Goal: Communication & Community: Connect with others

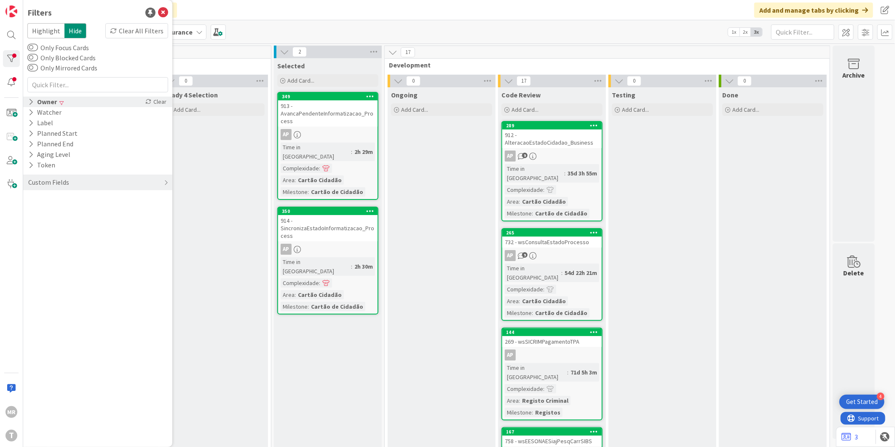
click at [29, 102] on icon at bounding box center [30, 101] width 5 height 7
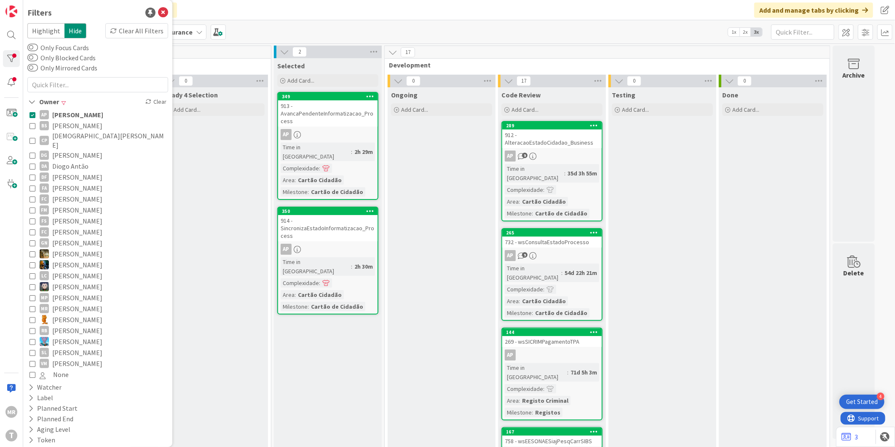
click at [64, 113] on span "[PERSON_NAME]" at bounding box center [77, 114] width 51 height 11
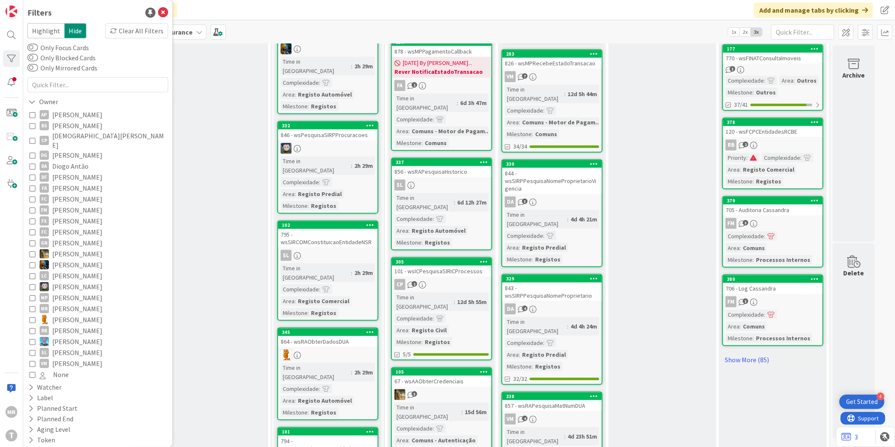
scroll to position [575, 0]
click at [756, 353] on link "Show More (85)" at bounding box center [772, 359] width 101 height 13
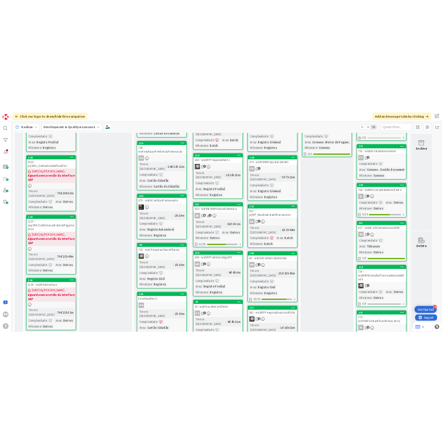
scroll to position [0, 0]
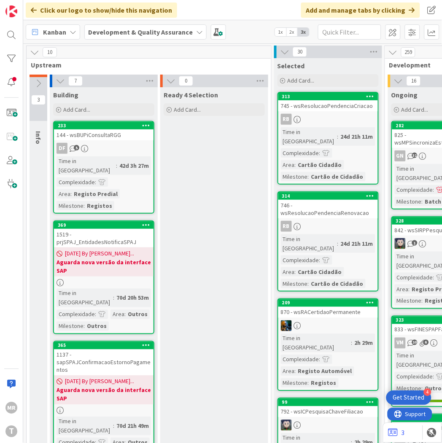
click at [18, 49] on div "MR T" at bounding box center [11, 221] width 23 height 443
click at [18, 53] on div at bounding box center [11, 58] width 17 height 17
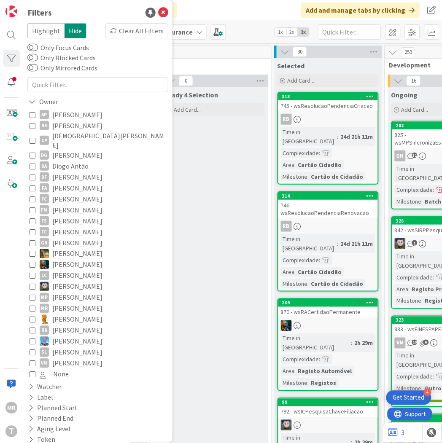
click at [62, 115] on span "[PERSON_NAME]" at bounding box center [77, 114] width 50 height 11
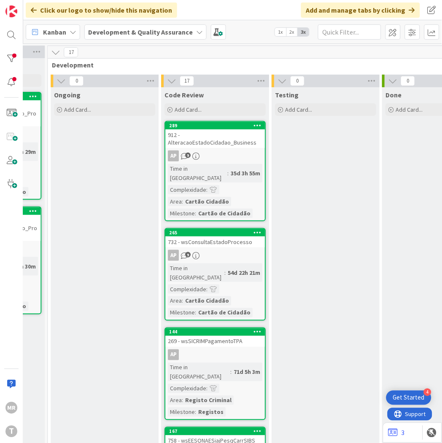
scroll to position [0, 326]
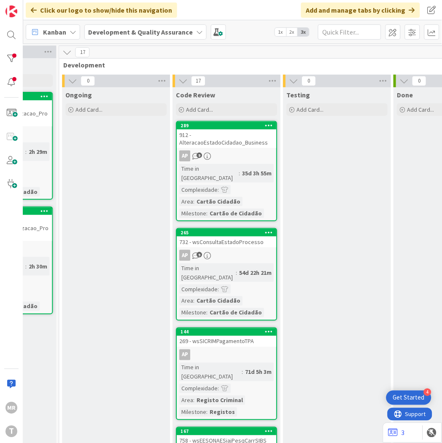
click at [242, 128] on div "289" at bounding box center [226, 126] width 99 height 8
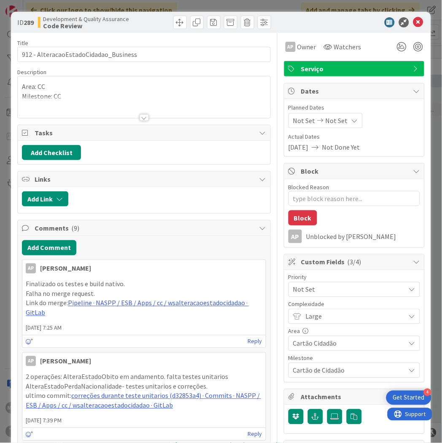
type textarea "x"
click at [413, 20] on icon at bounding box center [418, 22] width 10 height 10
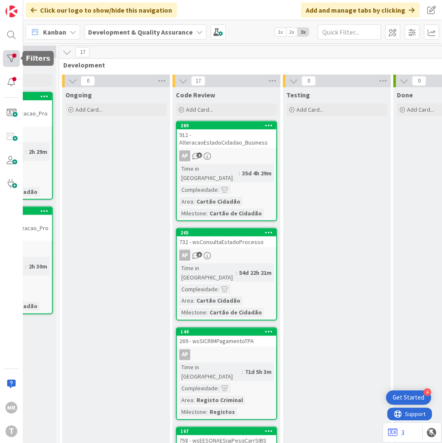
click at [7, 63] on div at bounding box center [11, 58] width 17 height 17
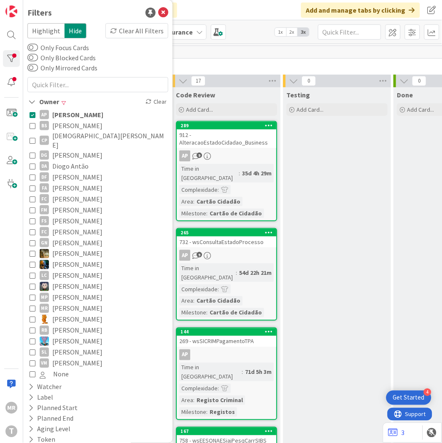
click at [69, 124] on span "[PERSON_NAME]" at bounding box center [77, 125] width 50 height 11
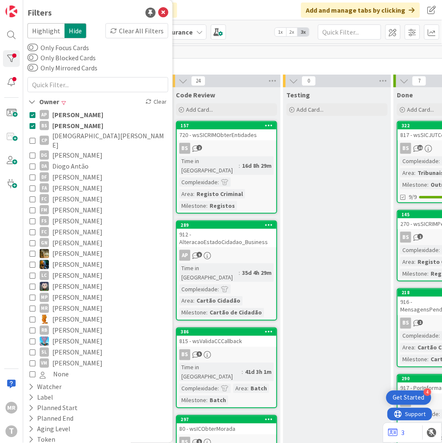
click at [77, 112] on span "[PERSON_NAME]" at bounding box center [77, 114] width 51 height 11
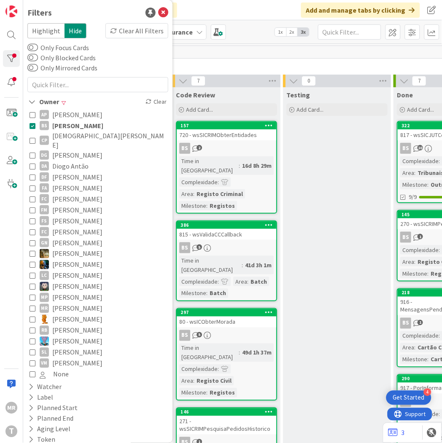
click at [34, 123] on icon at bounding box center [32, 126] width 6 height 6
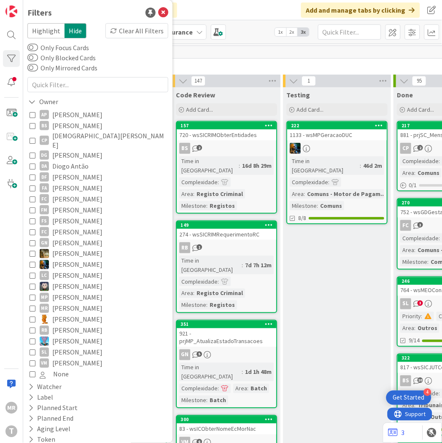
click at [236, 61] on span "Development" at bounding box center [278, 65] width 430 height 8
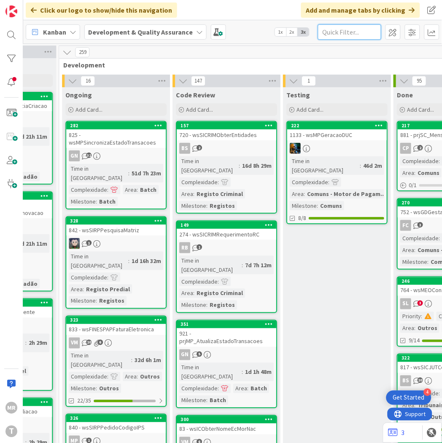
click at [327, 27] on input "text" at bounding box center [349, 31] width 63 height 15
click at [350, 27] on input "text" at bounding box center [349, 31] width 63 height 15
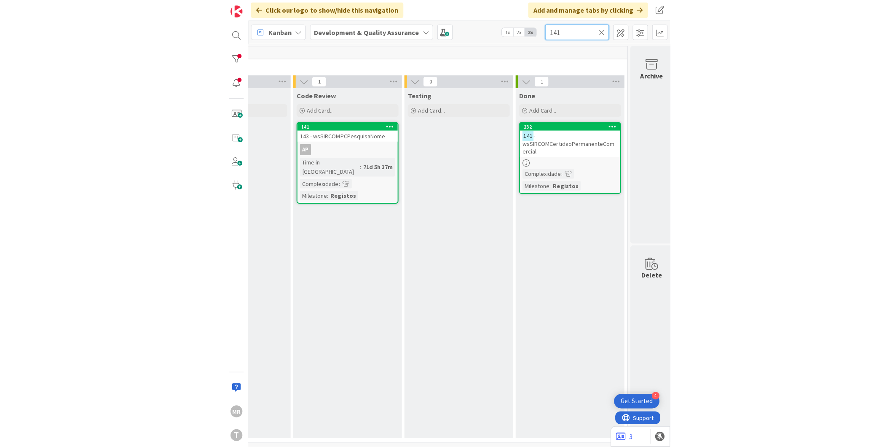
scroll to position [0, 433]
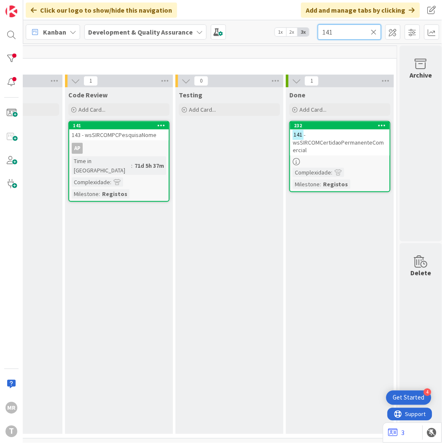
drag, startPoint x: 340, startPoint y: 34, endPoint x: 272, endPoint y: 31, distance: 67.5
click at [272, 31] on div "Kanban Development & Quality Assurance 1x 2x 3x 141" at bounding box center [232, 31] width 418 height 23
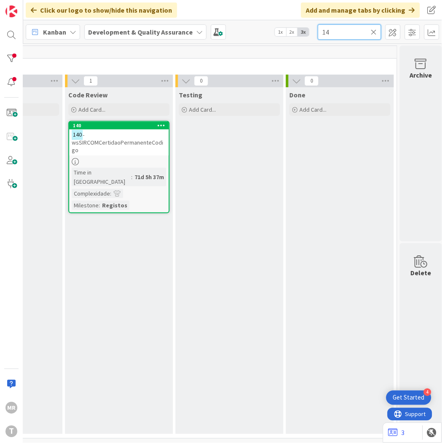
type input "1"
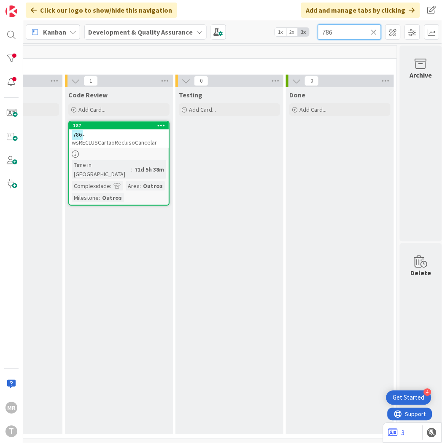
drag, startPoint x: 340, startPoint y: 28, endPoint x: 321, endPoint y: 28, distance: 18.5
click at [321, 28] on input "786" at bounding box center [349, 31] width 63 height 15
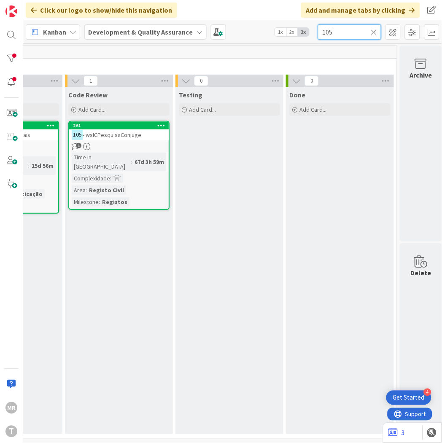
drag, startPoint x: 344, startPoint y: 32, endPoint x: 278, endPoint y: 26, distance: 66.0
click at [279, 26] on div "Kanban Development & Quality Assurance 1x 2x 3x 105" at bounding box center [232, 31] width 418 height 23
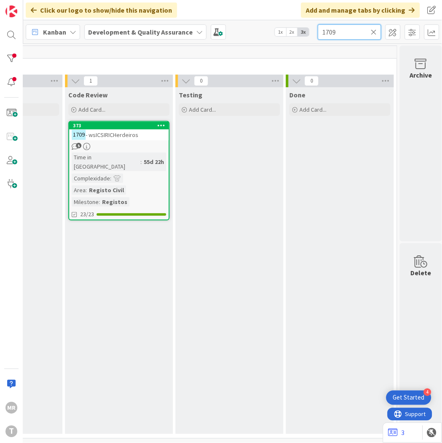
type input "1709"
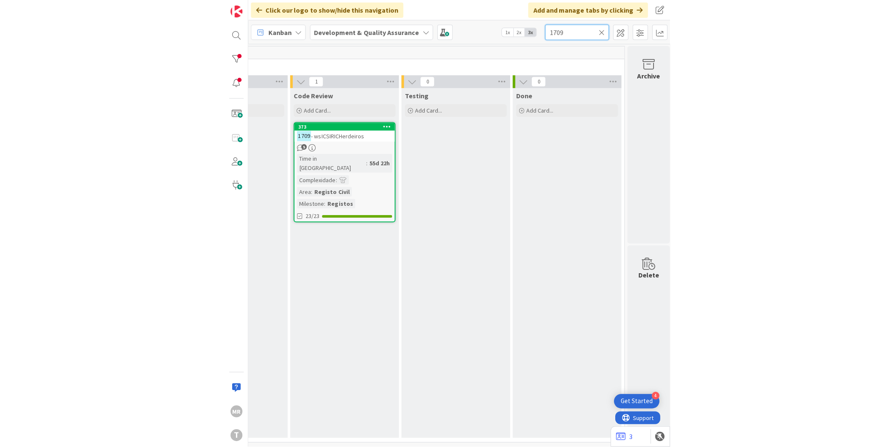
scroll to position [0, 0]
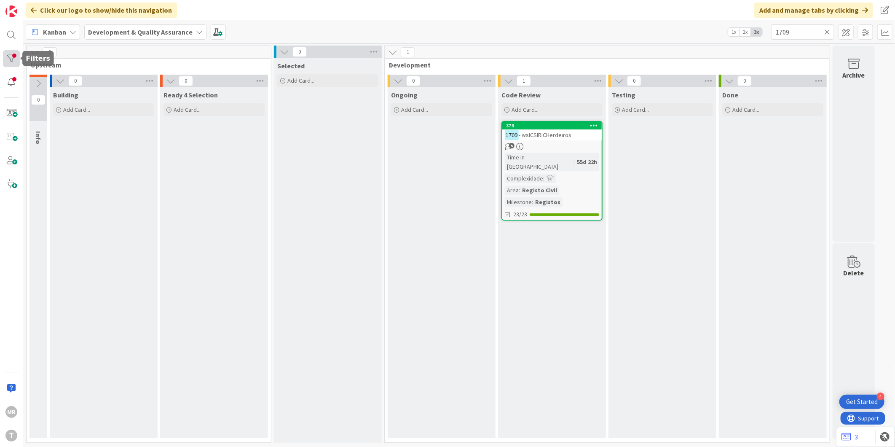
click at [14, 54] on div at bounding box center [11, 58] width 17 height 17
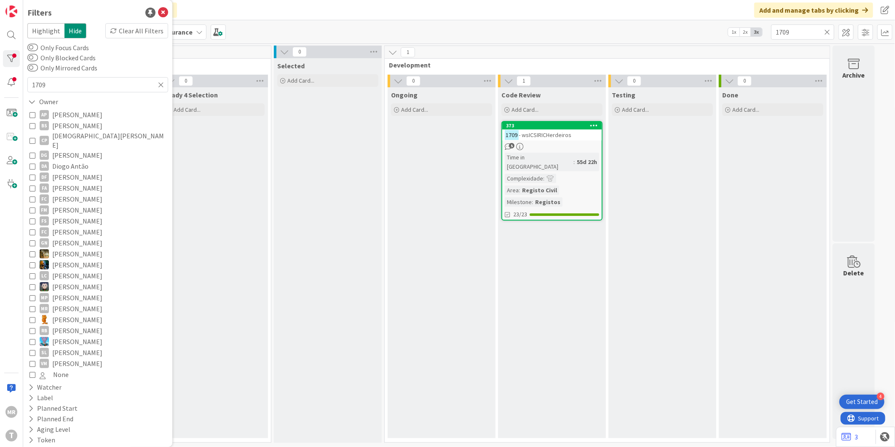
click at [66, 358] on span "[PERSON_NAME]" at bounding box center [77, 363] width 50 height 11
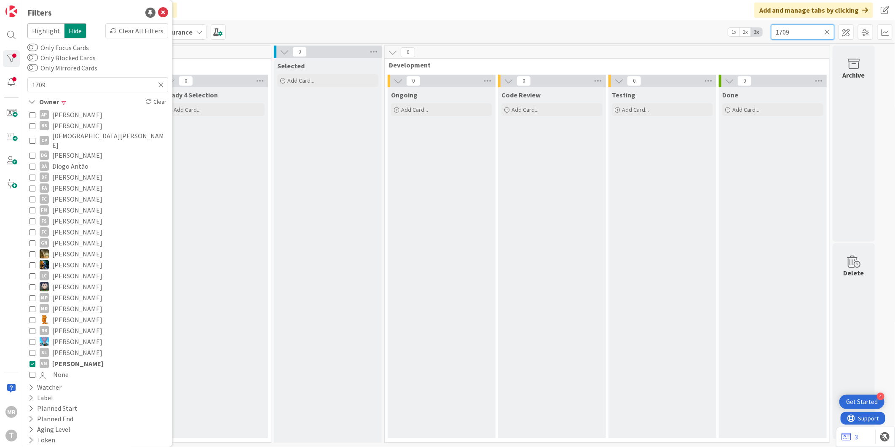
click at [832, 31] on input "1709" at bounding box center [802, 31] width 63 height 15
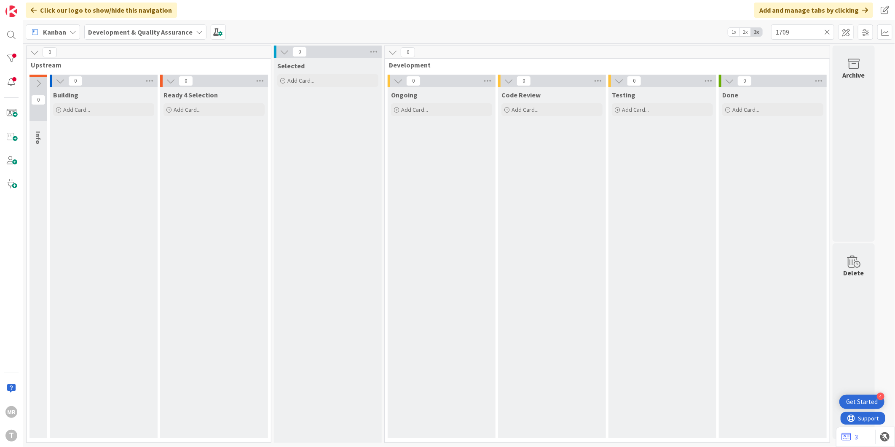
click at [829, 30] on icon at bounding box center [827, 32] width 6 height 8
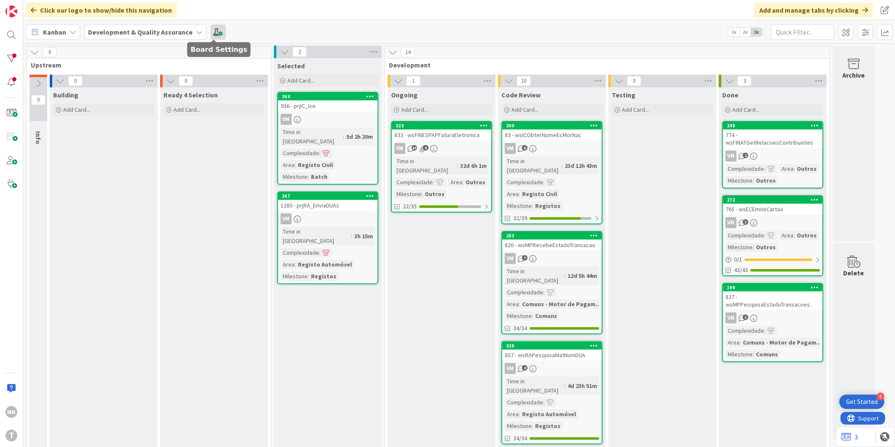
click at [216, 33] on span at bounding box center [218, 31] width 15 height 15
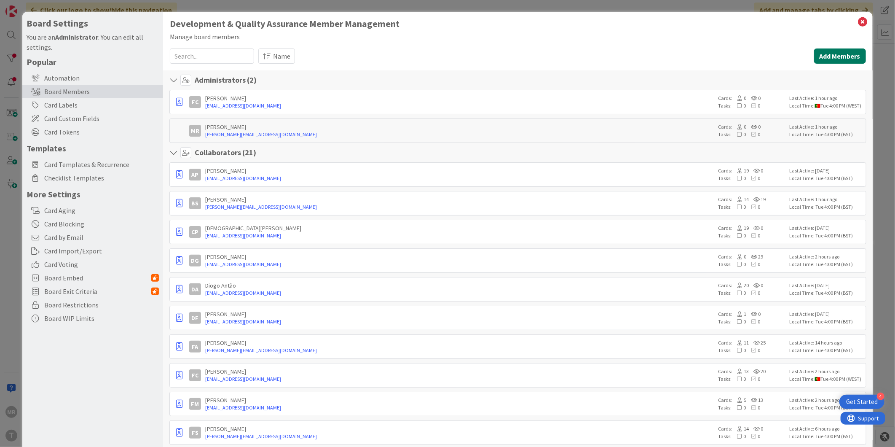
click at [814, 52] on button "Add Members" at bounding box center [840, 55] width 52 height 15
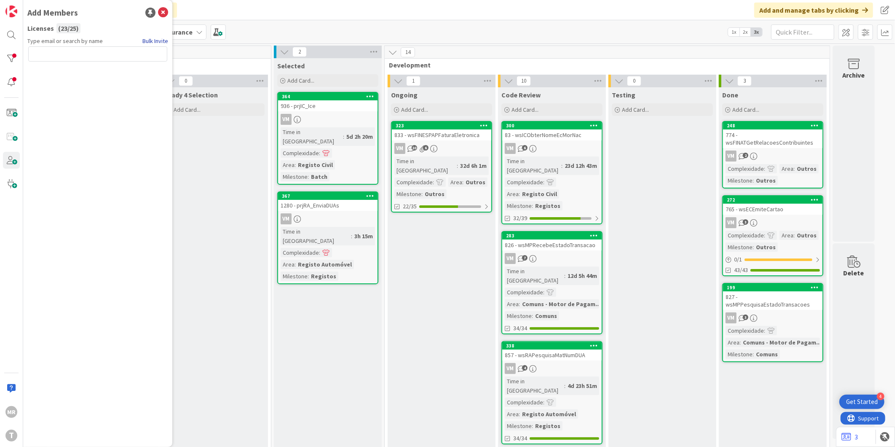
click at [144, 39] on link "Bulk Invite" at bounding box center [155, 41] width 26 height 9
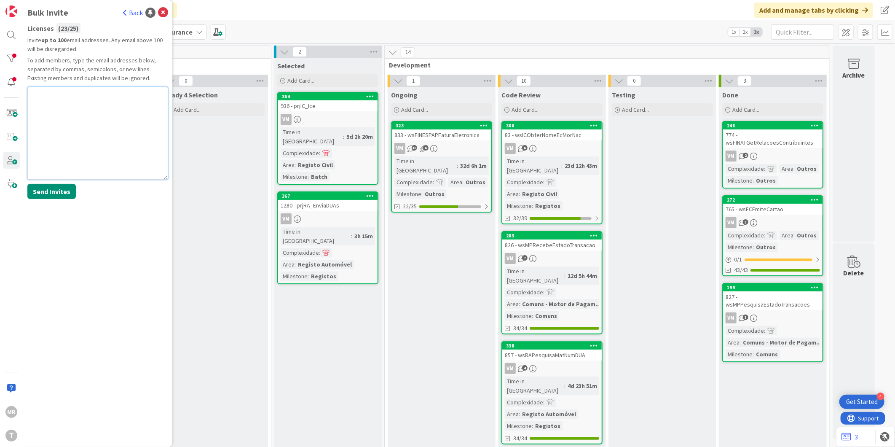
click at [43, 117] on textarea at bounding box center [97, 133] width 141 height 93
paste textarea "[EMAIL_ADDRESS][DOMAIN_NAME]"
click at [64, 142] on textarea "[EMAIL_ADDRESS][DOMAIN_NAME]" at bounding box center [97, 133] width 141 height 93
type textarea "[EMAIL_ADDRESS][DOMAIN_NAME]"
click at [55, 186] on button "Send Invites" at bounding box center [51, 191] width 48 height 15
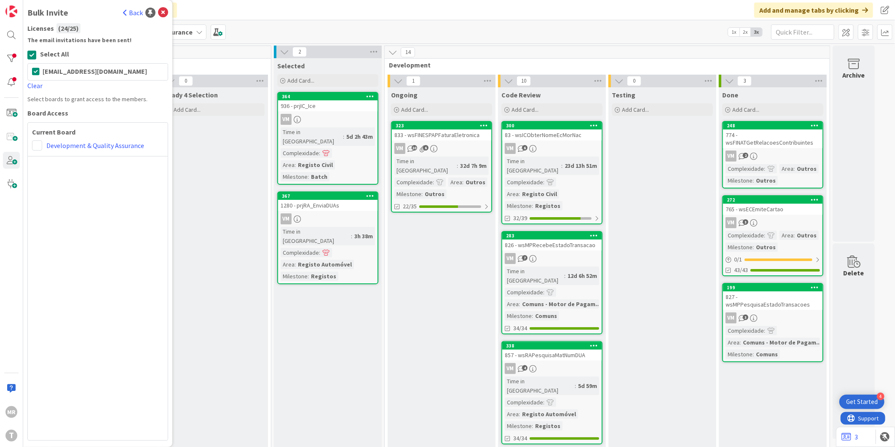
drag, startPoint x: 76, startPoint y: 144, endPoint x: 76, endPoint y: 157, distance: 13.5
click at [76, 144] on link "Development & Quality Assurance" at bounding box center [95, 145] width 98 height 10
click at [36, 147] on span at bounding box center [37, 145] width 10 height 10
click at [66, 179] on span "Collaborator" at bounding box center [92, 177] width 64 height 13
click at [80, 190] on div "Current Board Administrator Collaborator Commenter Viewer Remove Development & …" at bounding box center [97, 281] width 141 height 318
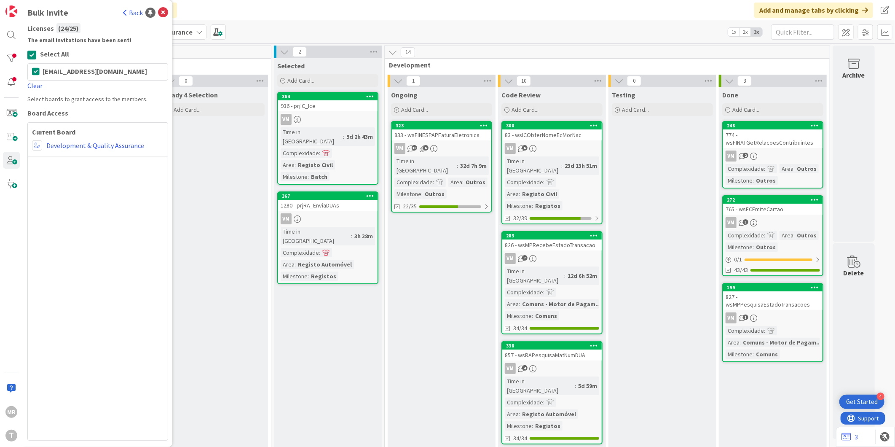
click at [136, 15] on link "Back" at bounding box center [133, 13] width 20 height 10
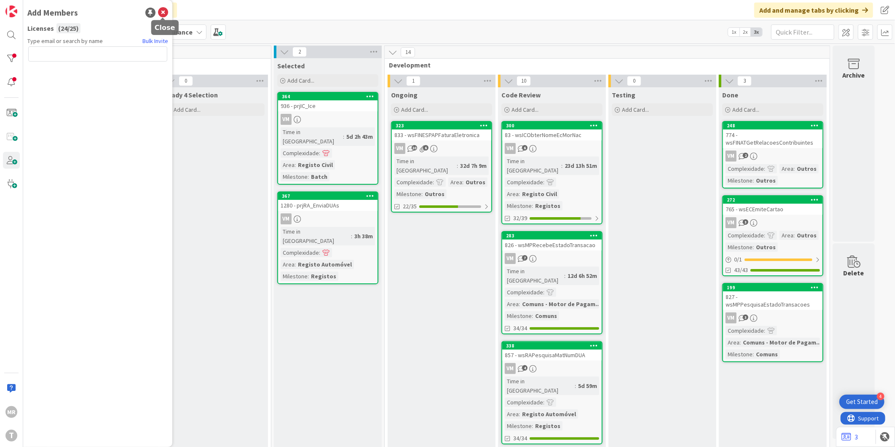
click at [163, 8] on icon at bounding box center [163, 13] width 10 height 10
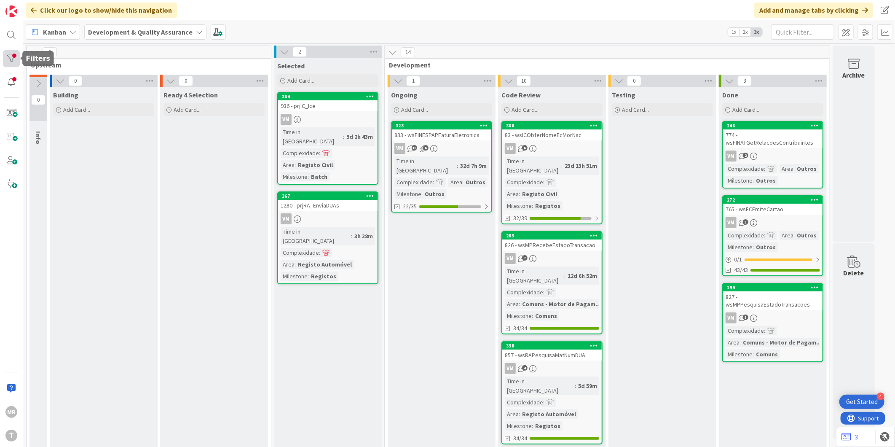
click at [15, 62] on div at bounding box center [11, 58] width 17 height 17
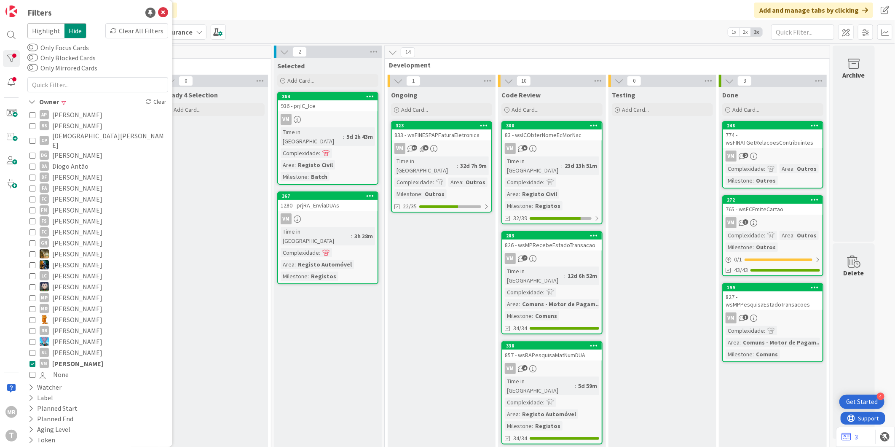
click at [72, 358] on span "[PERSON_NAME]" at bounding box center [77, 363] width 51 height 11
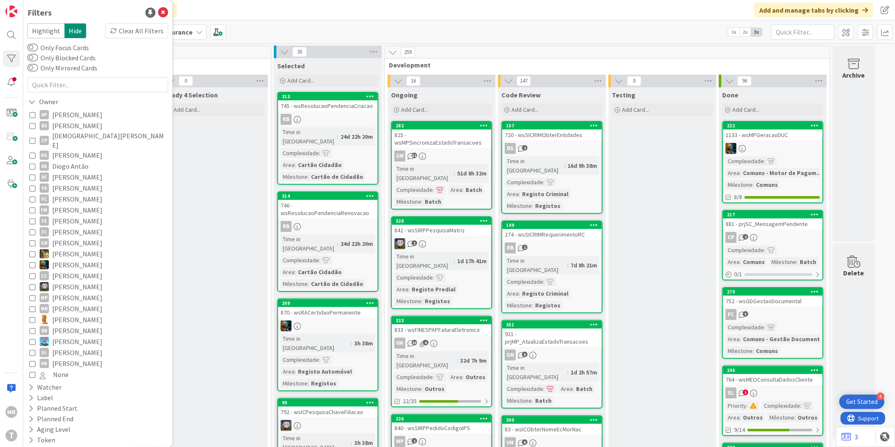
click at [64, 112] on span "[PERSON_NAME]" at bounding box center [77, 114] width 50 height 11
